Goal: Information Seeking & Learning: Learn about a topic

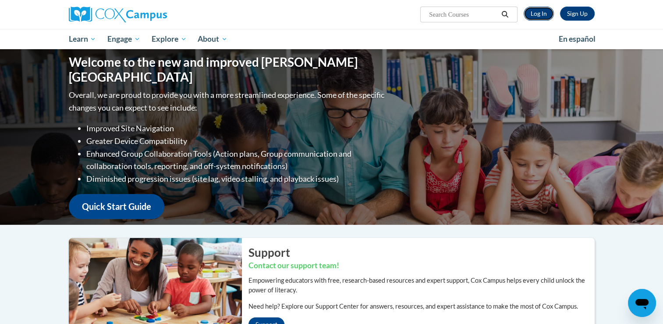
click at [544, 16] on link "Log In" at bounding box center [539, 14] width 30 height 14
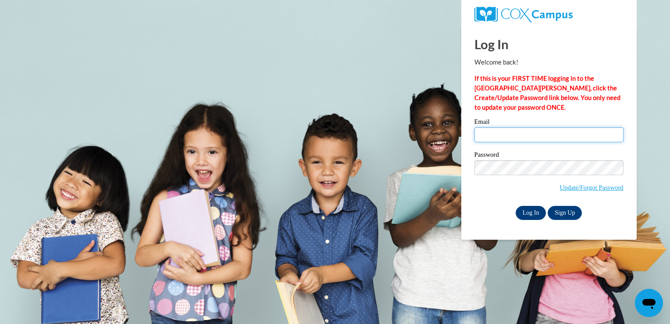
type input "[PERSON_NAME][EMAIL_ADDRESS][DOMAIN_NAME]"
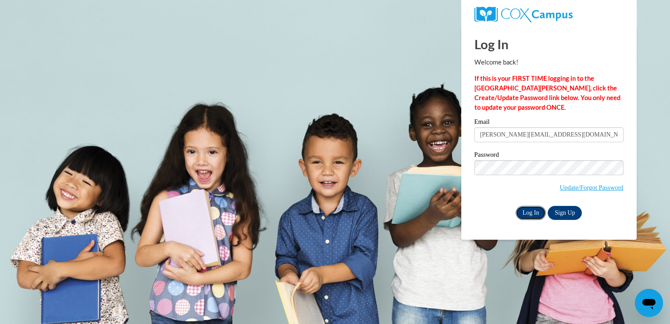
click at [527, 217] on input "Log In" at bounding box center [531, 213] width 31 height 14
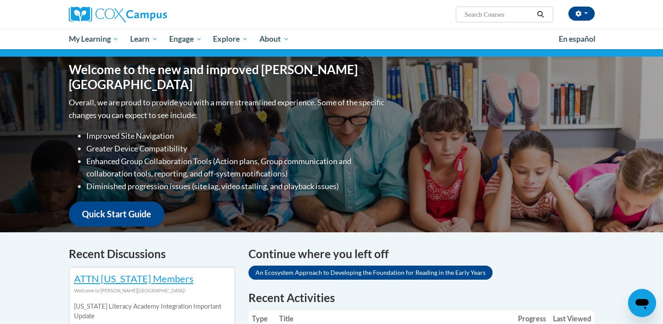
scroll to position [219, 0]
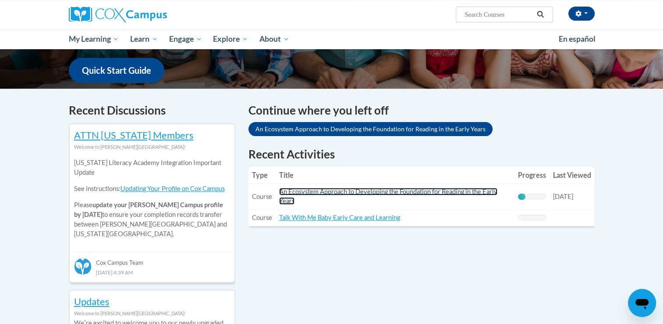
click at [316, 192] on link "An Ecosystem Approach to Developing the Foundation for Reading in the Early Yea…" at bounding box center [388, 196] width 218 height 17
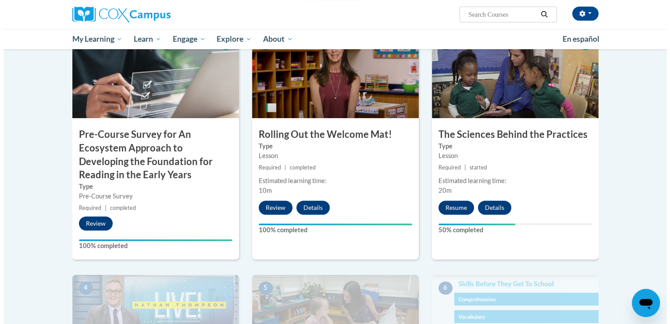
scroll to position [219, 0]
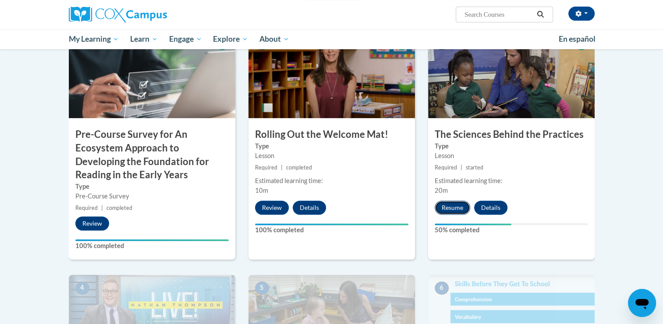
click at [449, 209] on button "Resume" at bounding box center [453, 207] width 36 height 14
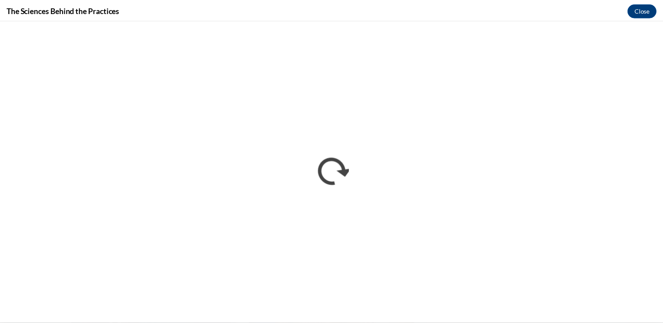
scroll to position [0, 0]
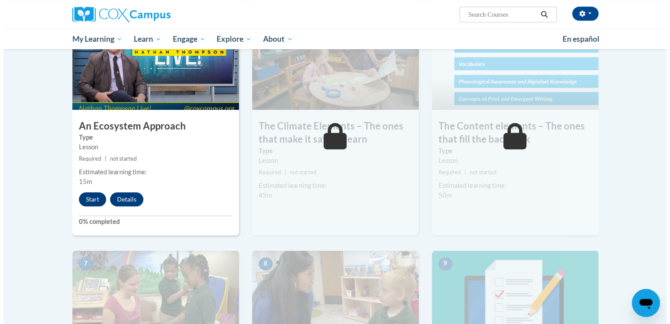
scroll to position [482, 0]
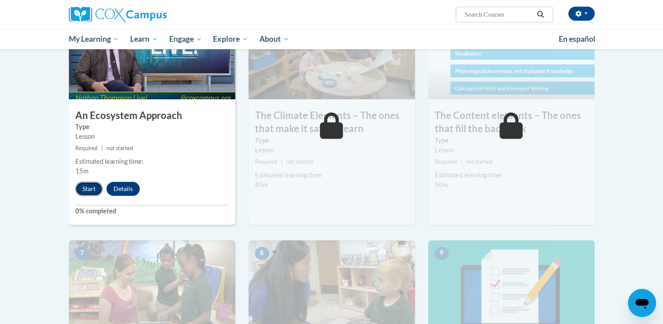
click at [81, 189] on button "Start" at bounding box center [88, 188] width 27 height 14
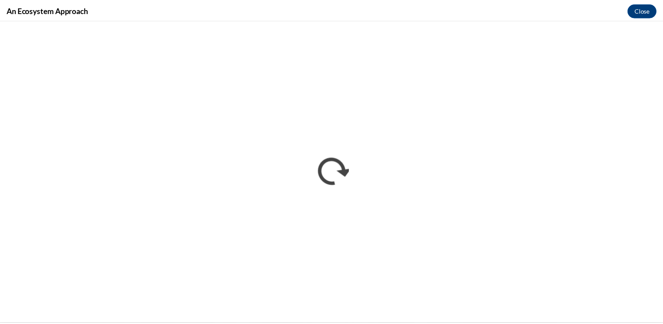
scroll to position [0, 0]
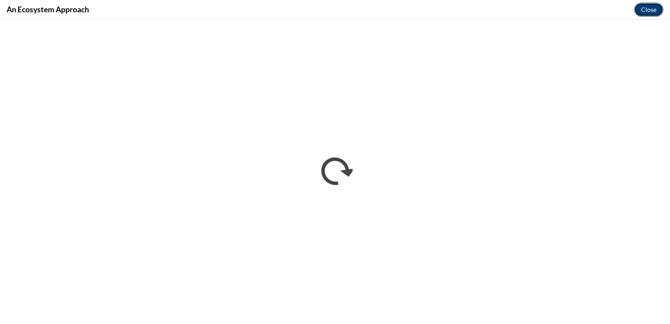
click at [656, 7] on button "Close" at bounding box center [648, 10] width 29 height 14
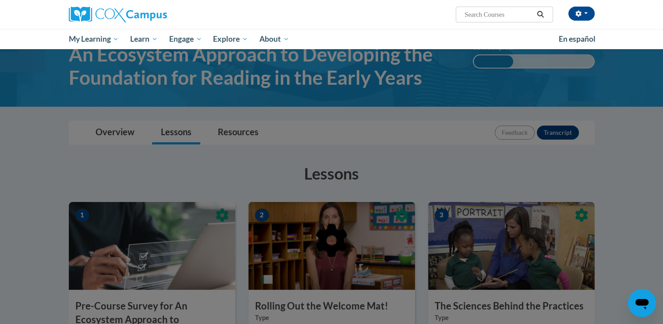
scroll to position [44, 0]
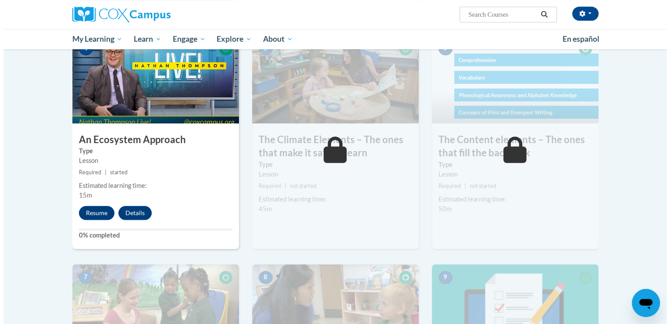
scroll to position [482, 0]
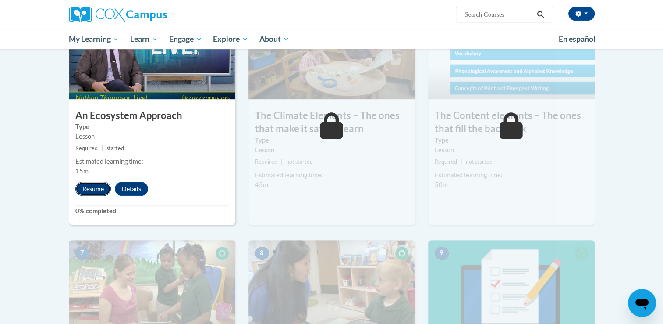
click at [83, 185] on button "Resume" at bounding box center [93, 188] width 36 height 14
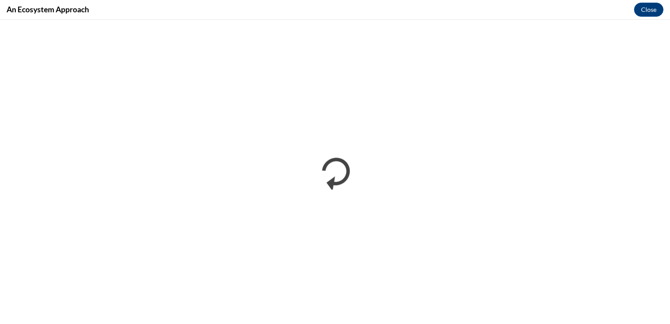
scroll to position [0, 0]
